Goal: Information Seeking & Learning: Find specific fact

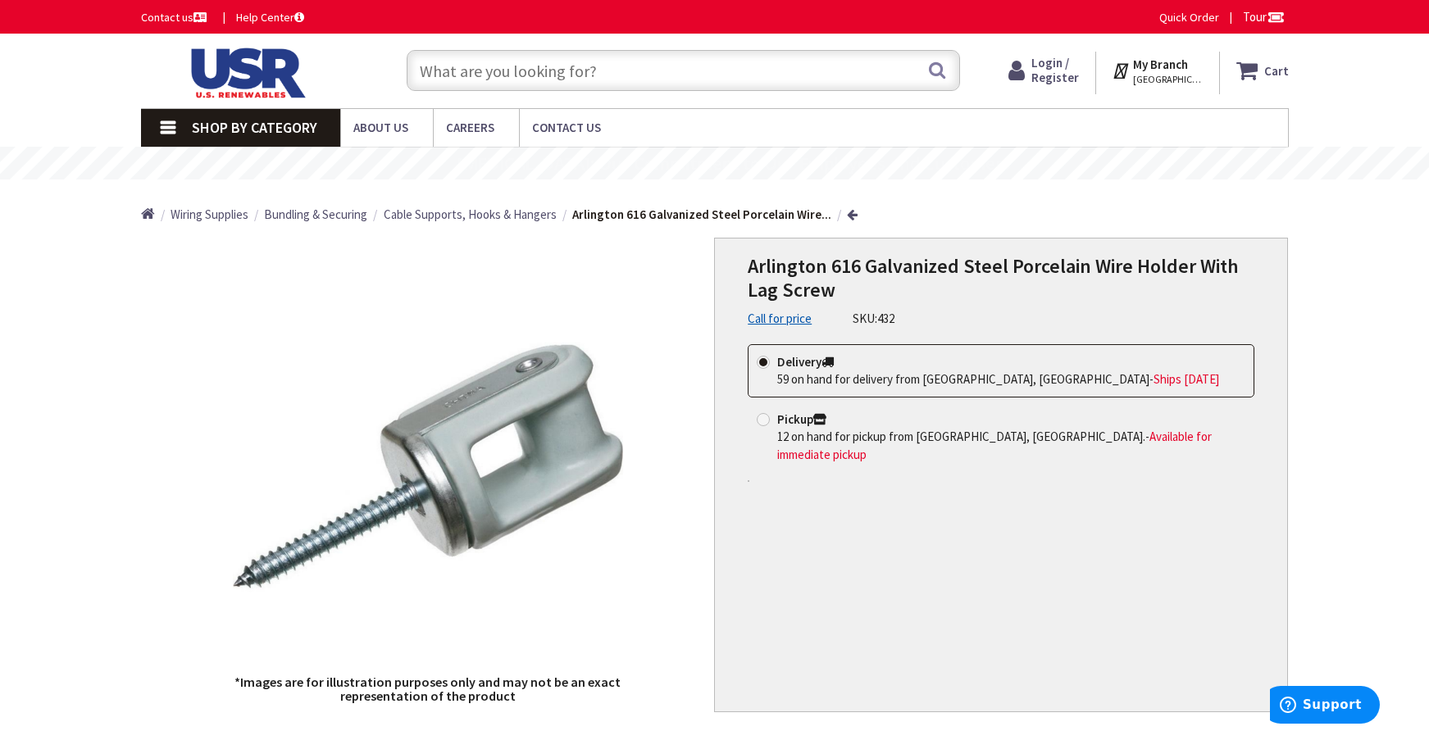
click at [601, 75] on input "text" at bounding box center [683, 70] width 553 height 41
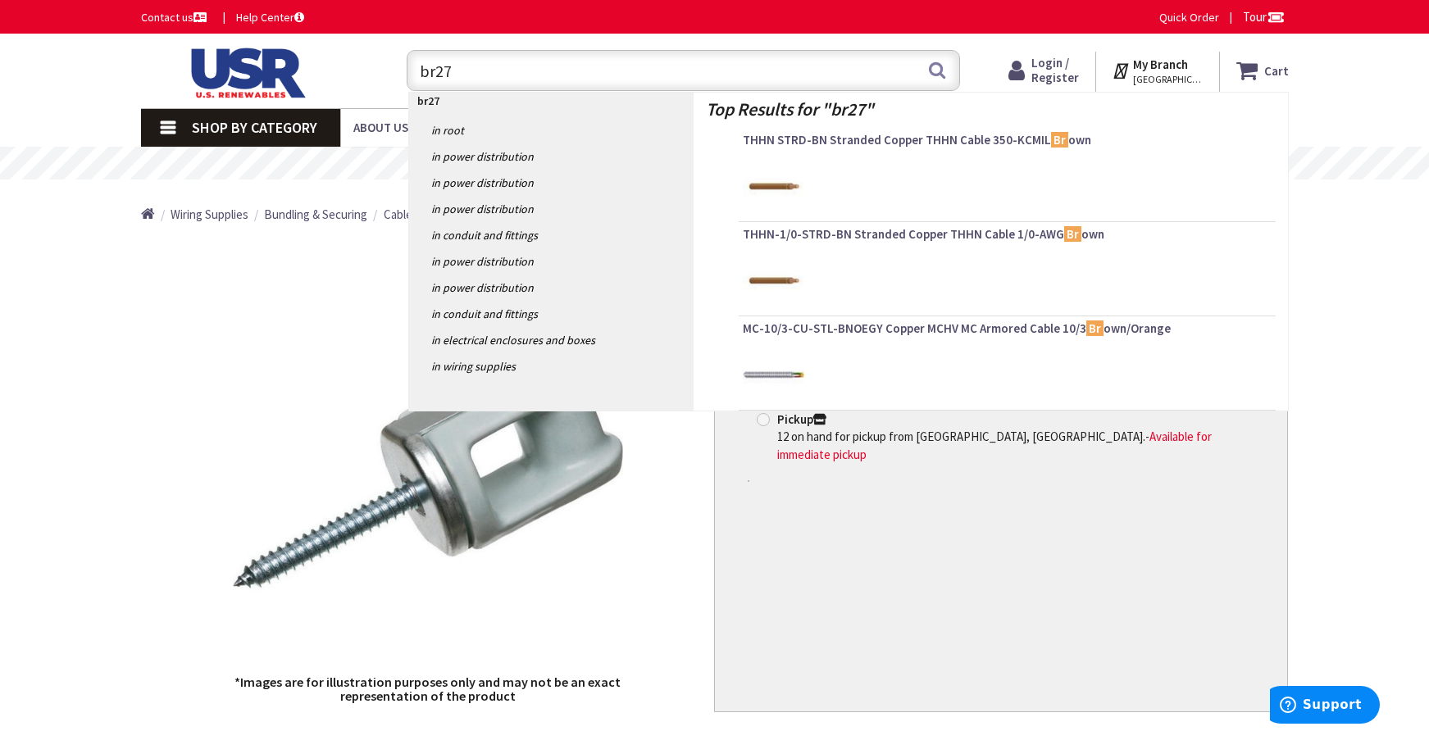
type input "br270"
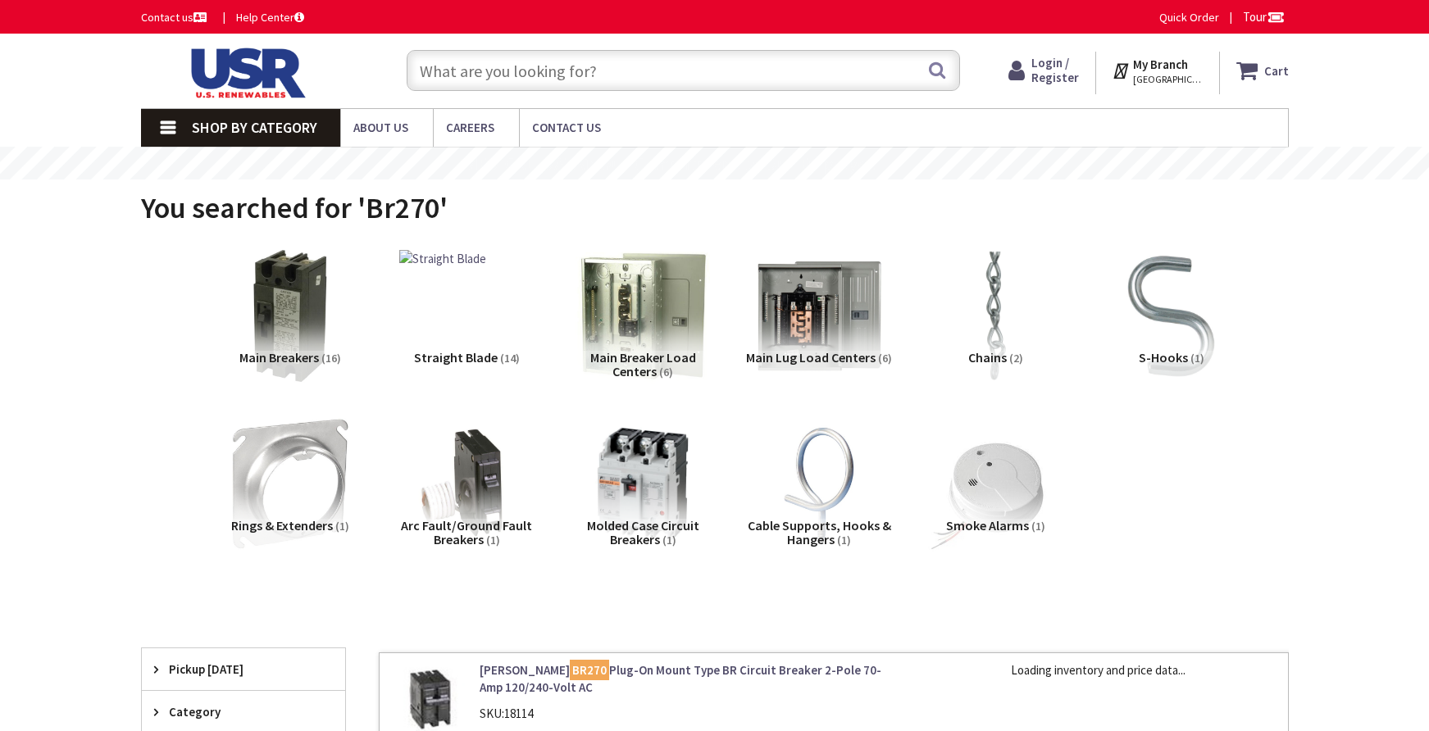
type input "[GEOGRAPHIC_DATA], [STREET_ADDRESS][PERSON_NAME]"
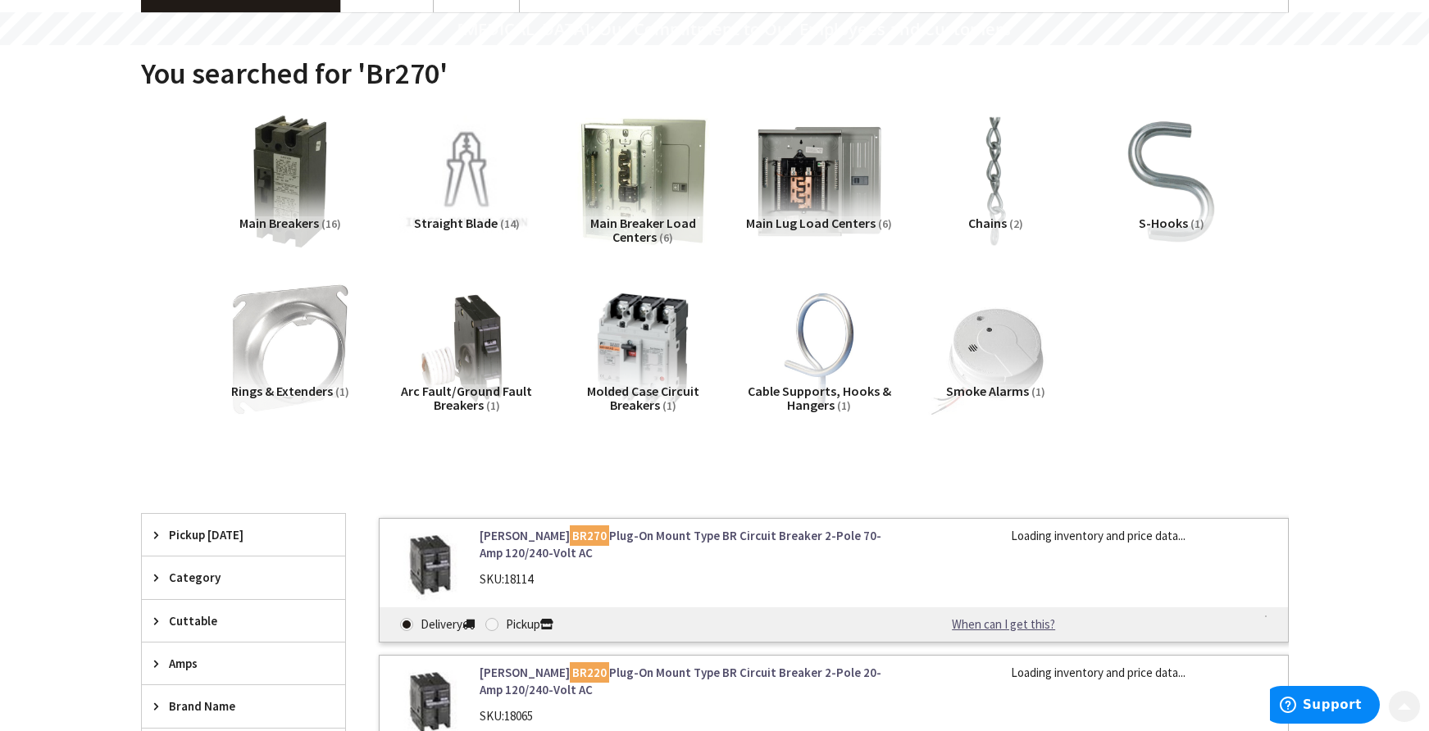
scroll to position [410, 0]
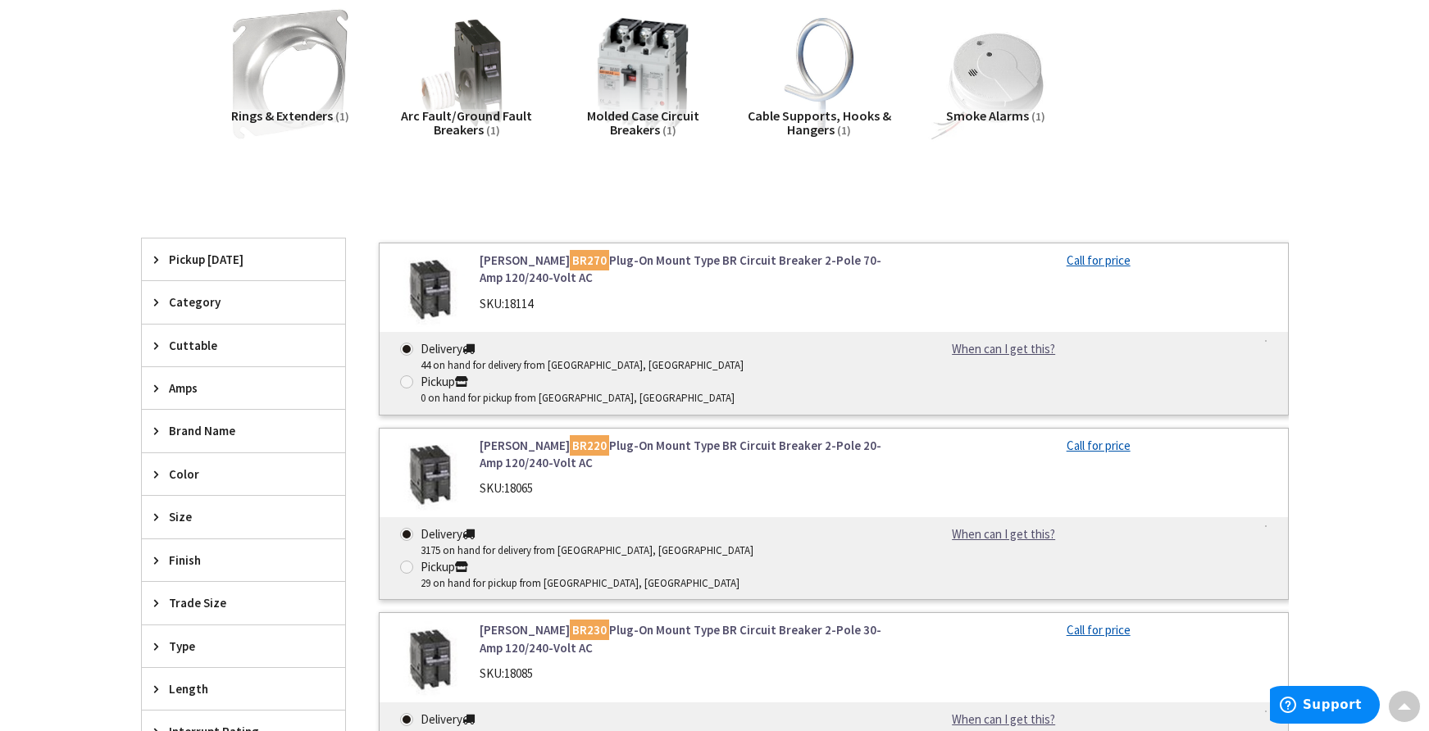
click at [430, 288] on img at bounding box center [430, 290] width 76 height 76
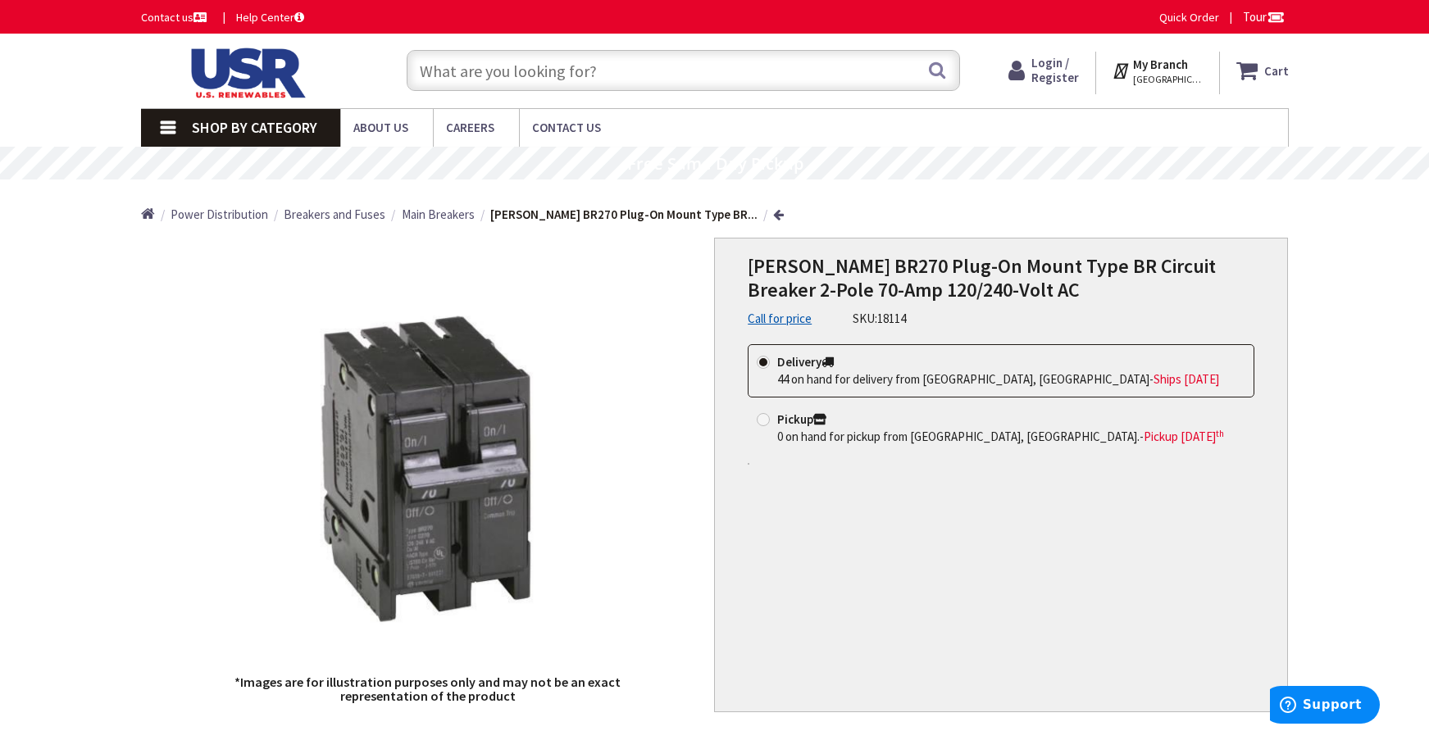
click at [693, 70] on input "text" at bounding box center [683, 70] width 553 height 41
paste input "QOM60VH"
type input "QOM60VH"
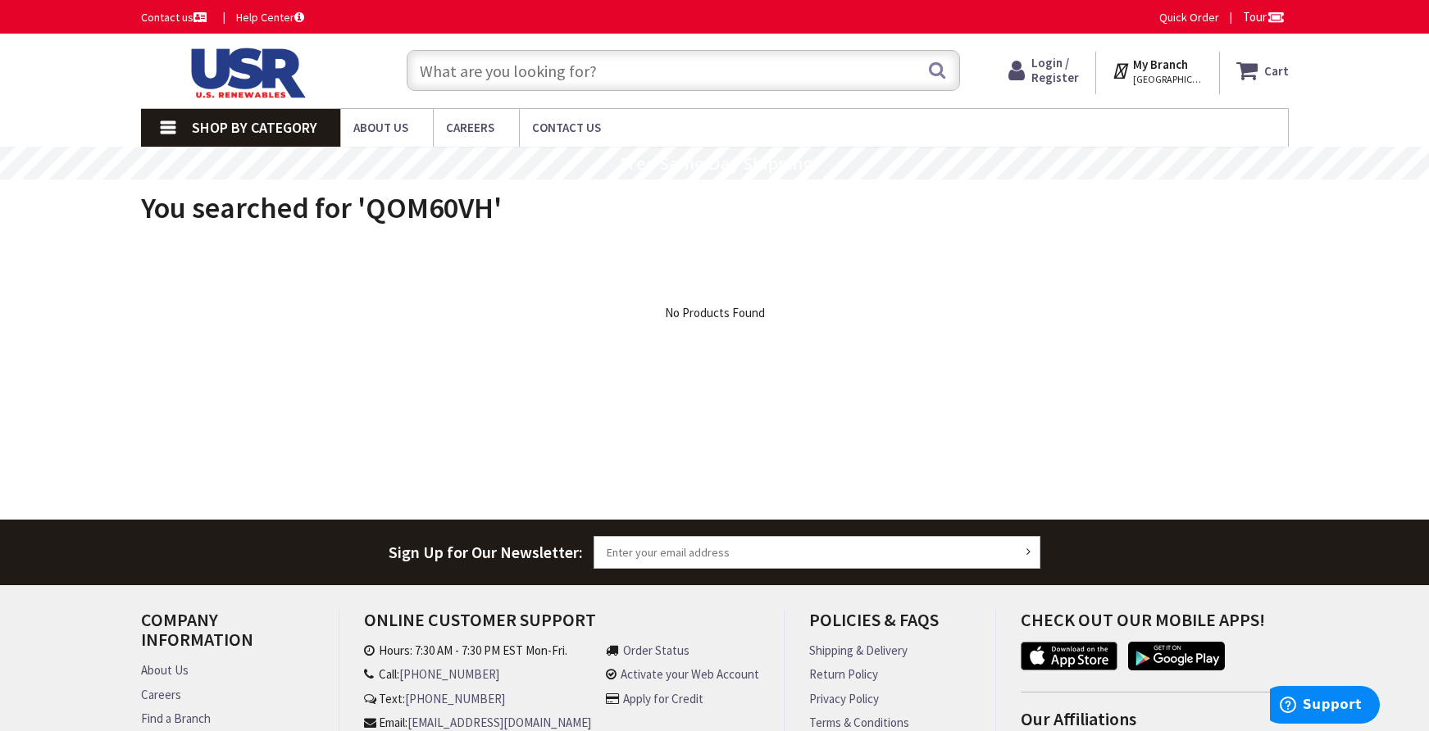
click at [524, 82] on input "text" at bounding box center [683, 70] width 553 height 41
paste input "SERVICE WIREHOLDER, 11/32in (No. 22) x 4in SCREW, GRAY PORCELAIN MATERIAL"
type input "SERVICE WIREHOLDER, 11/32in (No. 22) x 4in SCREW, GRAY PORCELAIN MATERIAL"
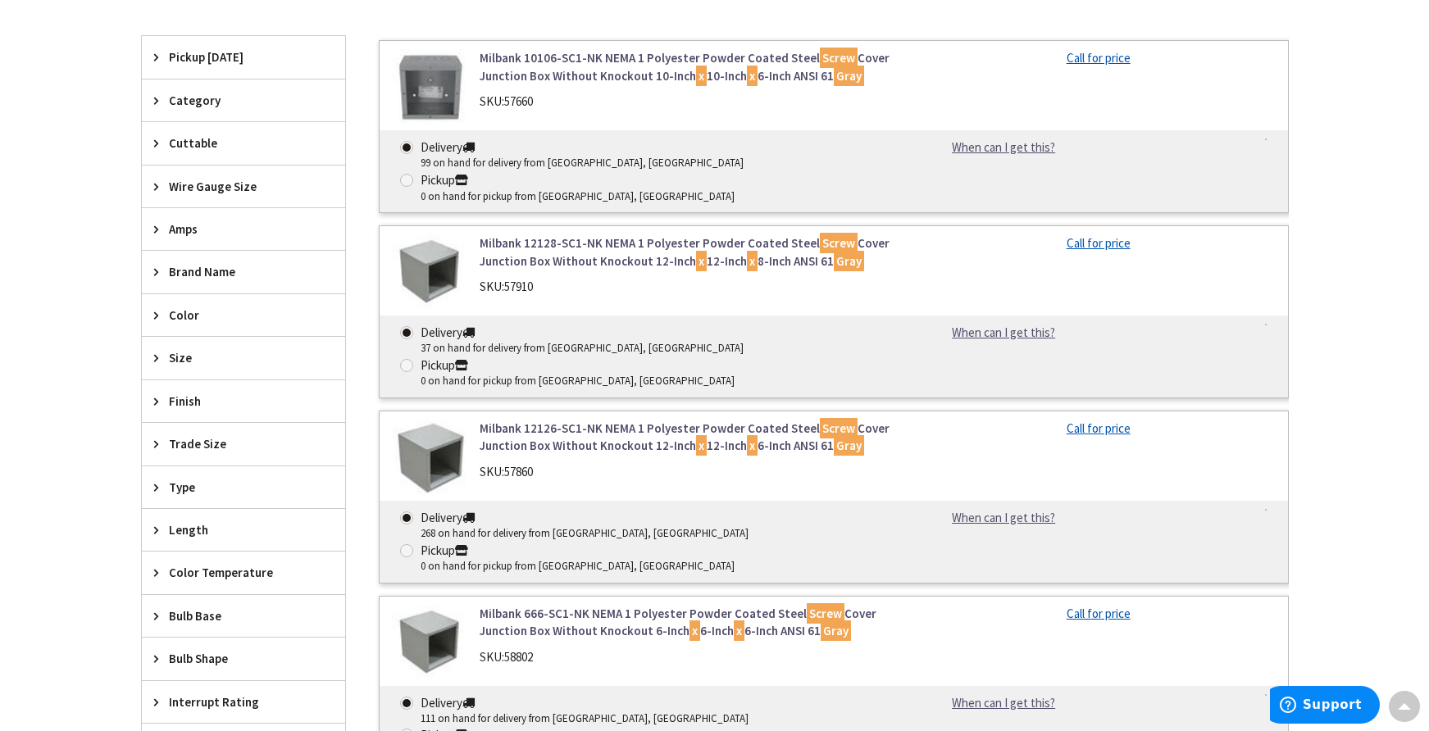
scroll to position [984, 0]
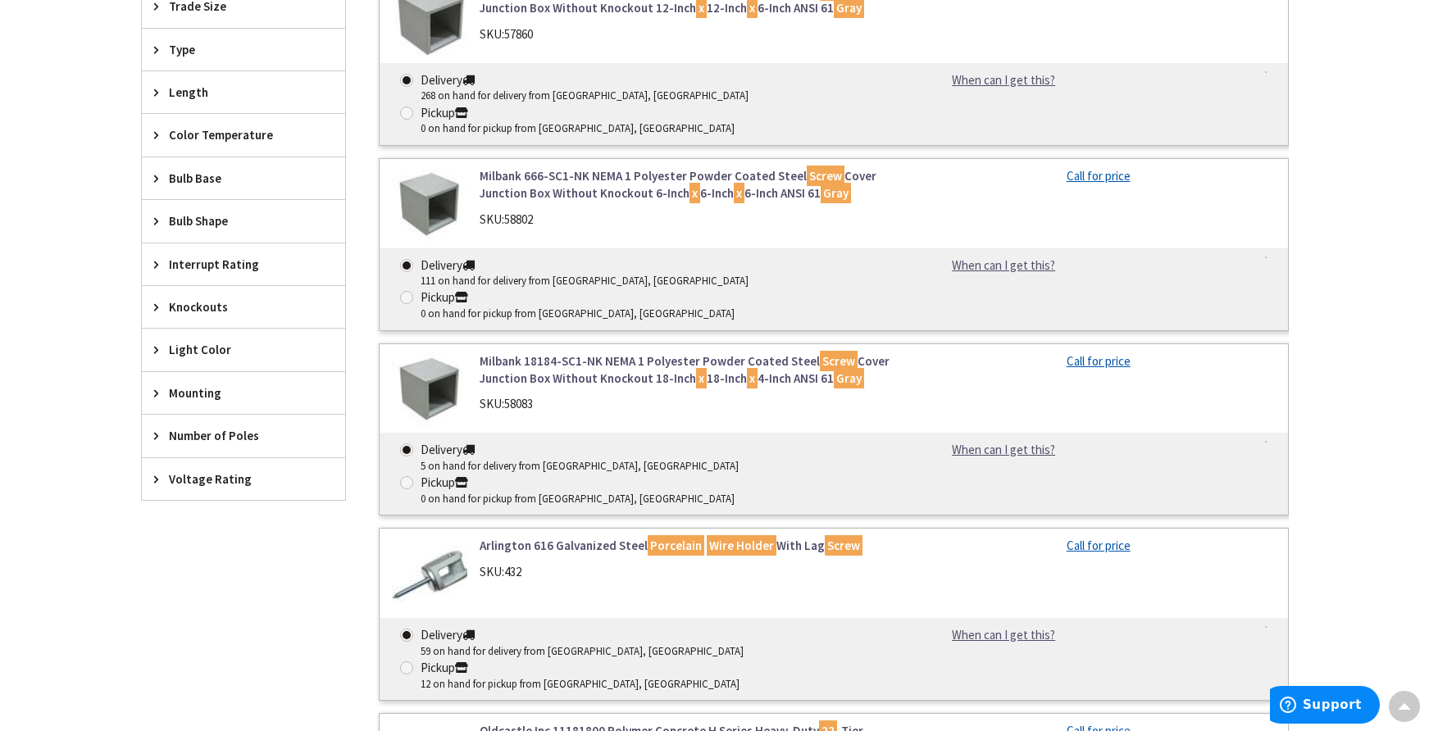
click at [450, 537] on img at bounding box center [430, 575] width 76 height 76
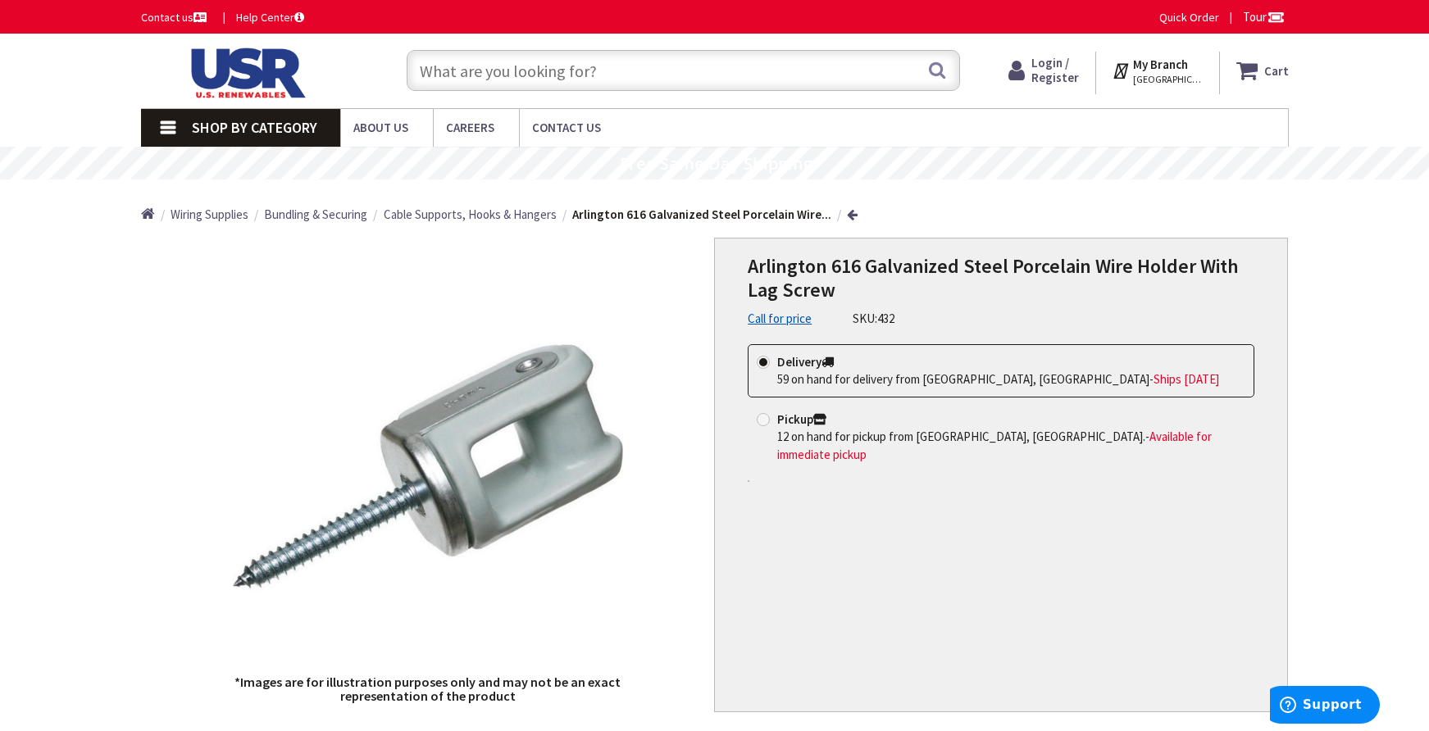
click at [548, 66] on input "text" at bounding box center [683, 70] width 553 height 41
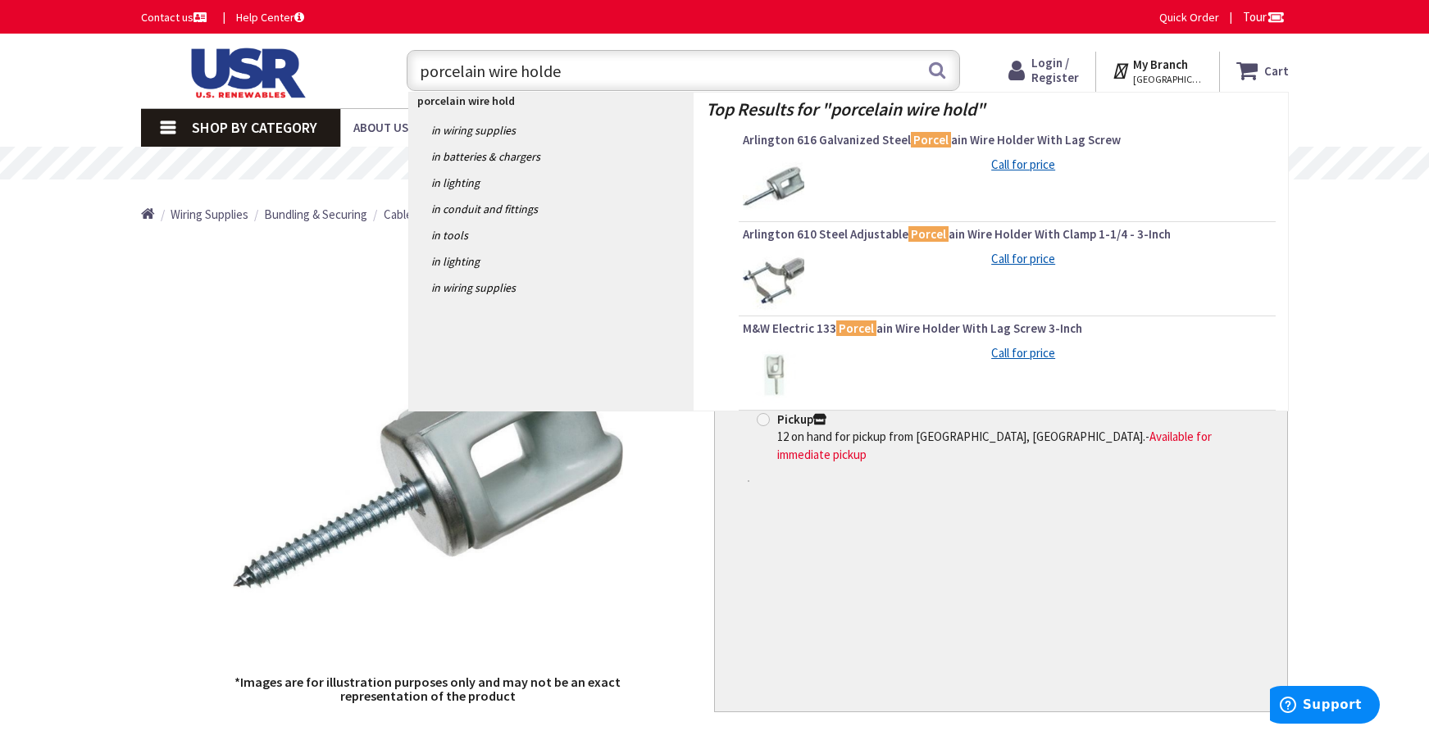
type input "porcelain wire holder"
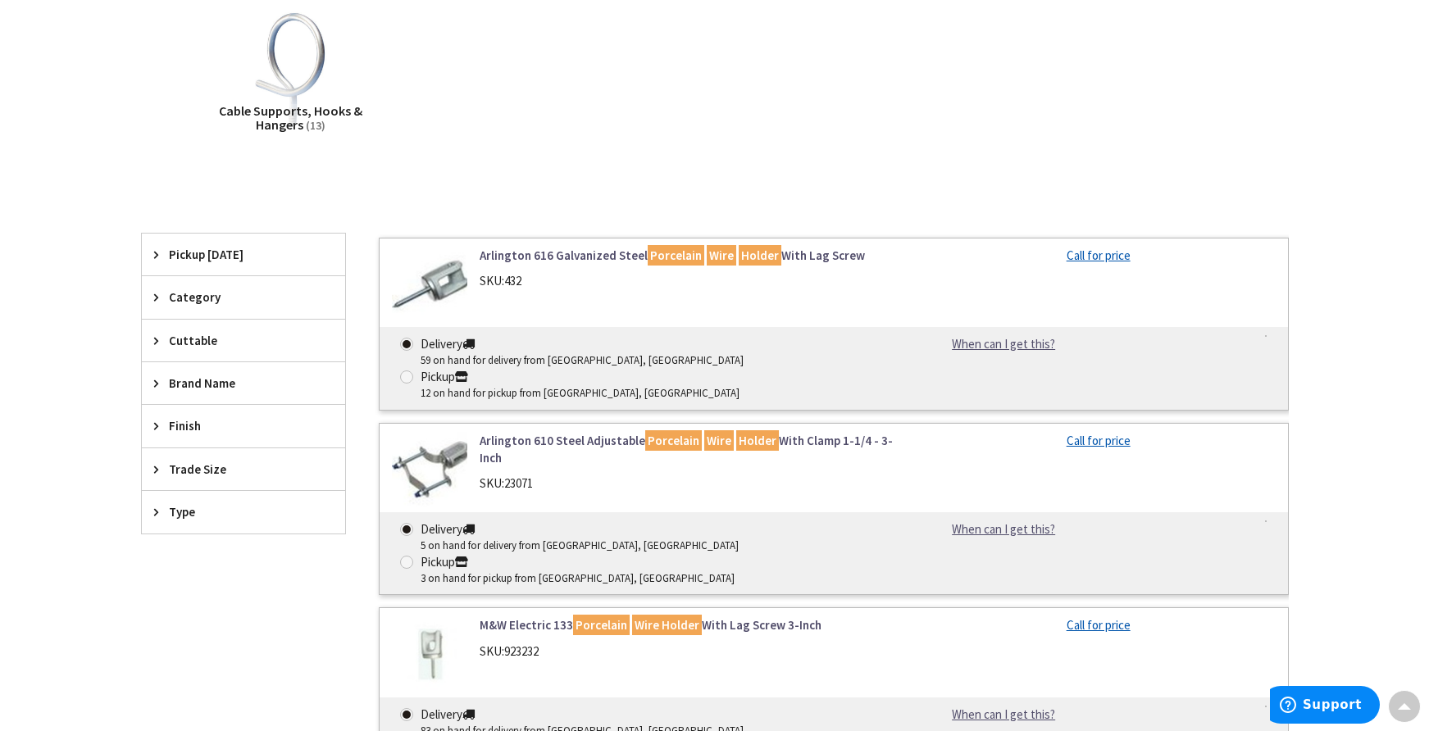
scroll to position [245, 0]
